Goal: Navigation & Orientation: Understand site structure

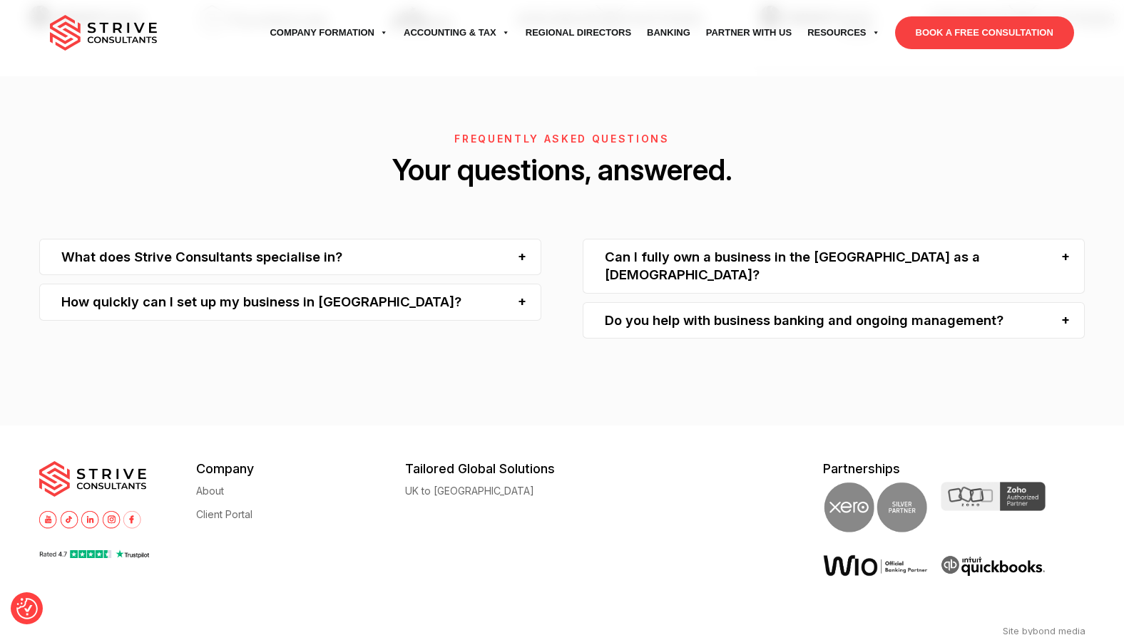
scroll to position [4178, 0]
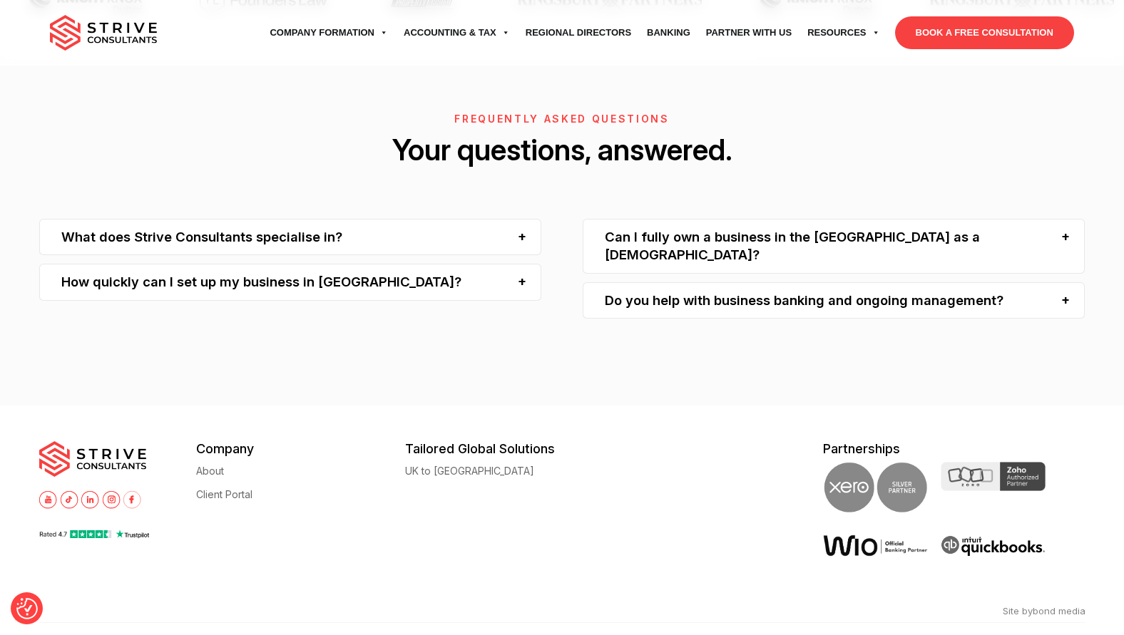
click at [111, 38] on img at bounding box center [103, 33] width 107 height 36
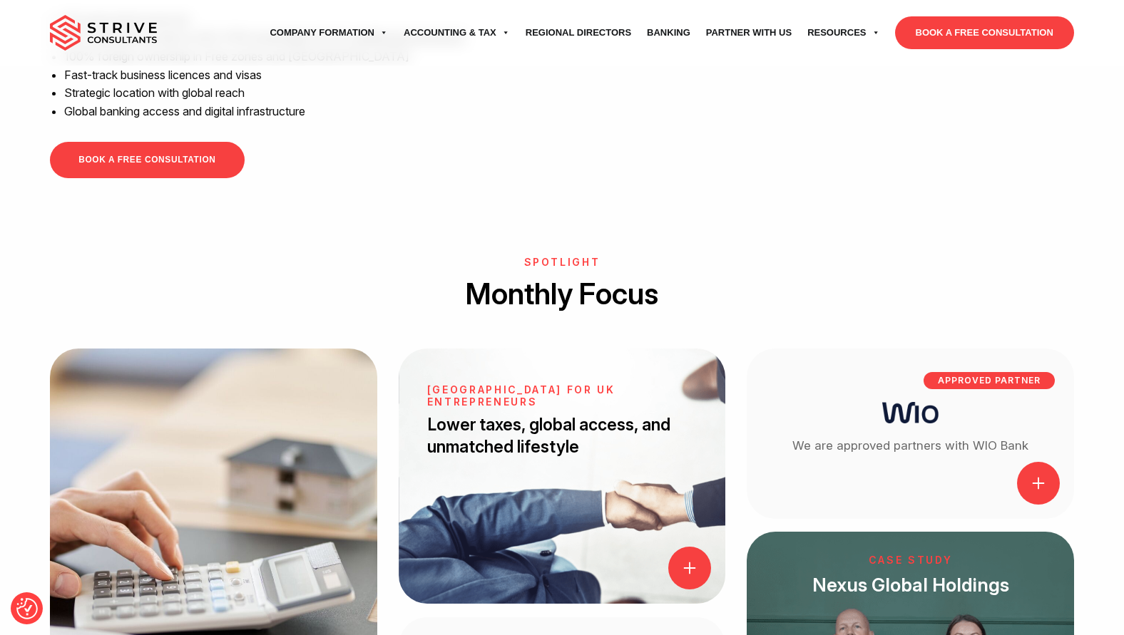
scroll to position [1364, 0]
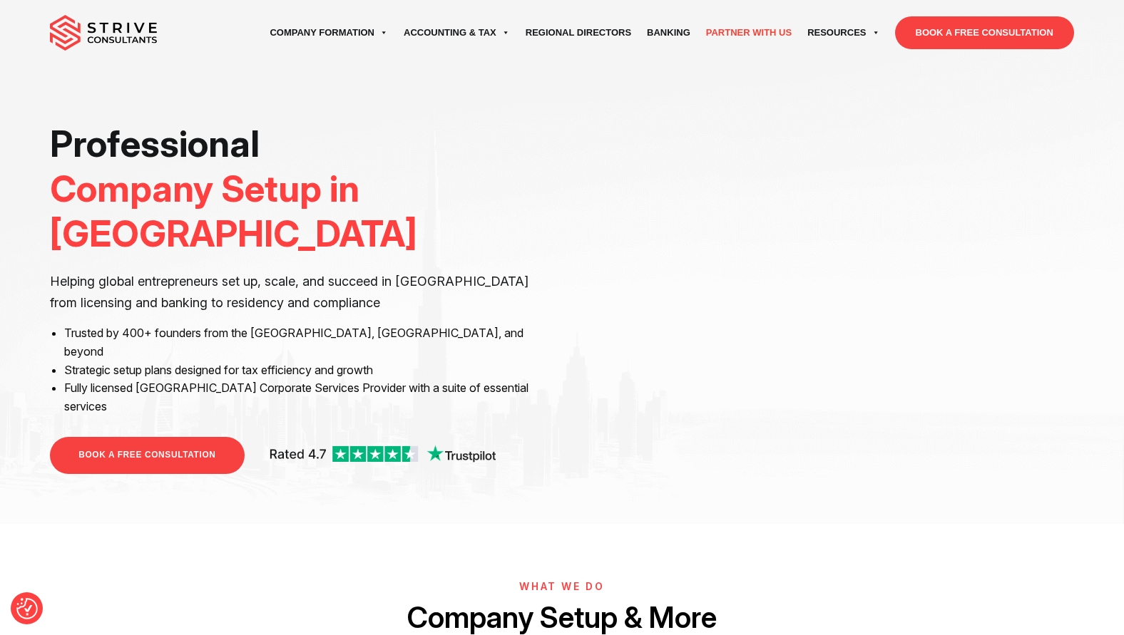
click at [730, 36] on link "Partner with Us" at bounding box center [748, 33] width 101 height 40
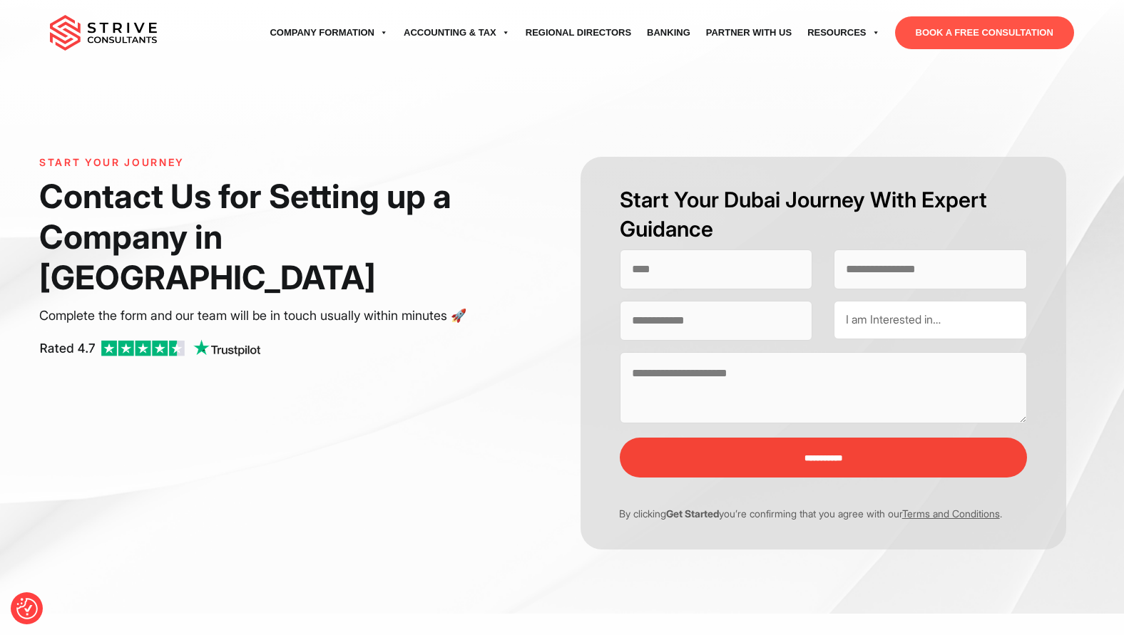
select select "Contact form"
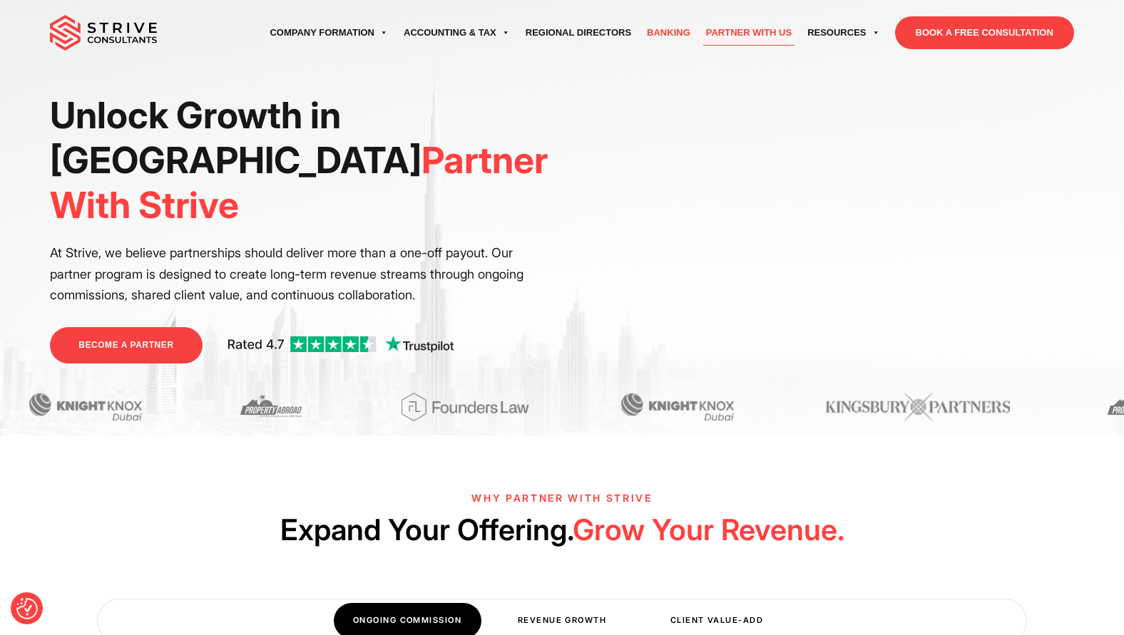
click at [660, 35] on link "Banking" at bounding box center [668, 33] width 59 height 40
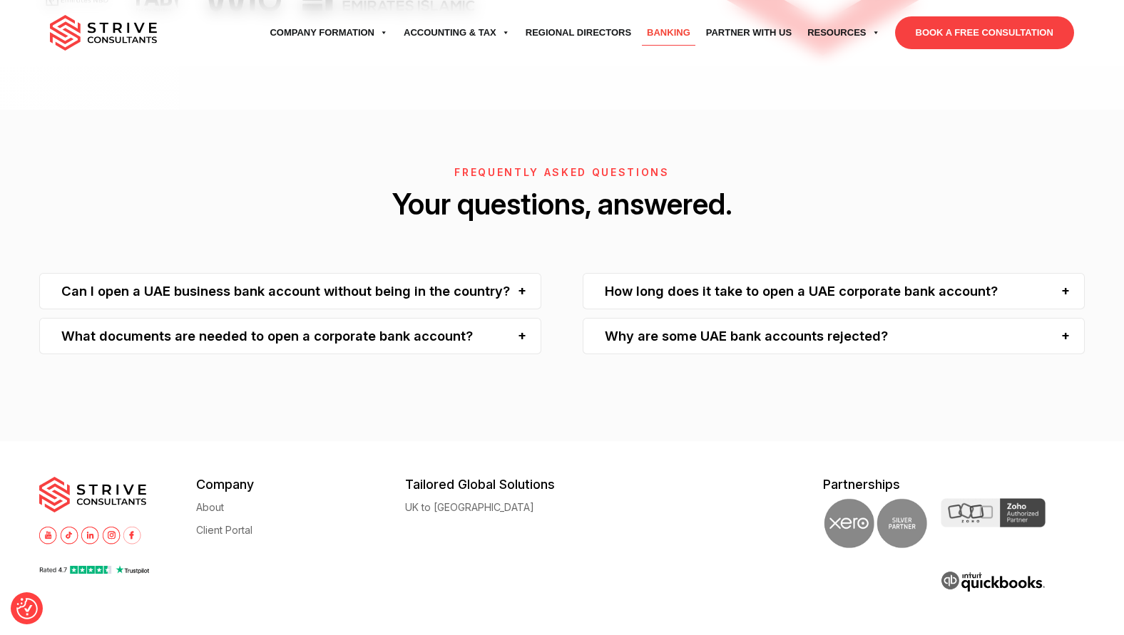
scroll to position [3835, 0]
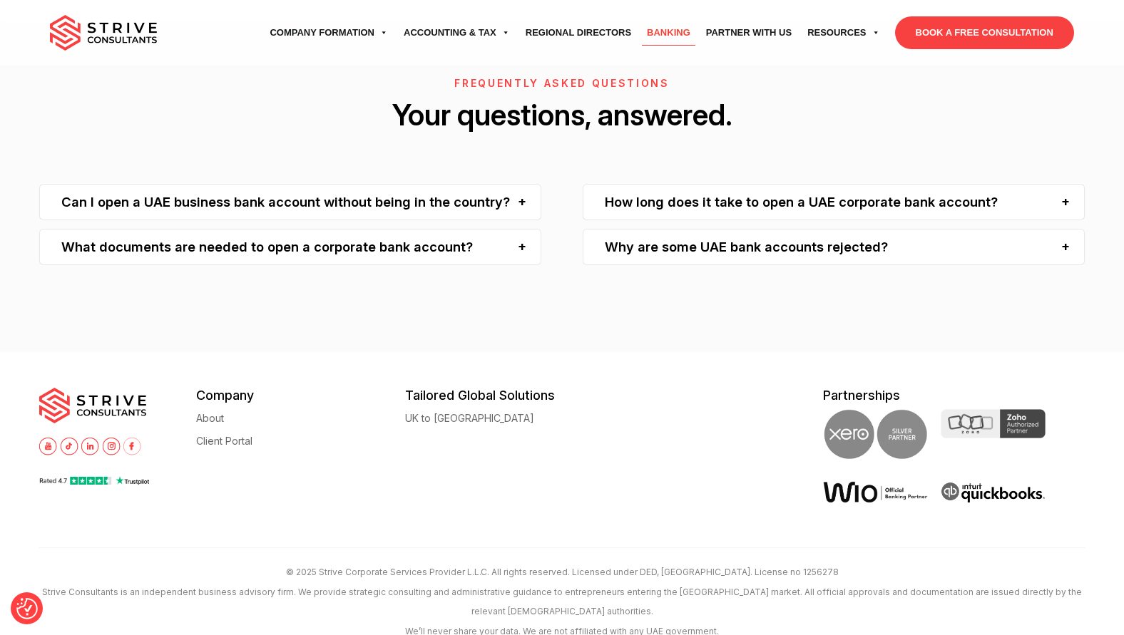
click at [117, 36] on img at bounding box center [103, 33] width 107 height 36
